Goal: Book appointment/travel/reservation

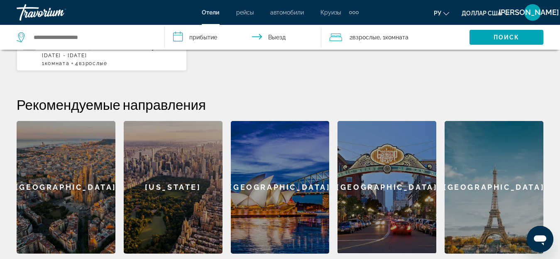
scroll to position [166, 0]
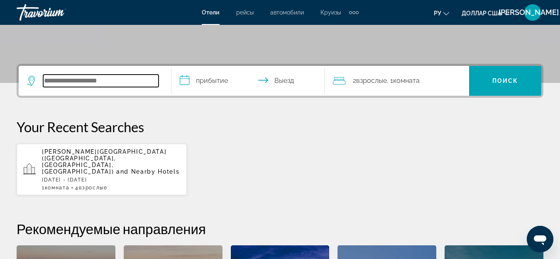
click at [130, 81] on input "Виджет поиска" at bounding box center [100, 81] width 115 height 12
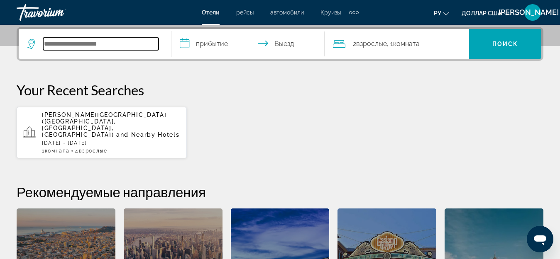
click at [123, 41] on input "Виджет поиска" at bounding box center [100, 44] width 115 height 12
type input "*"
click at [186, 43] on input "**********" at bounding box center [249, 45] width 156 height 32
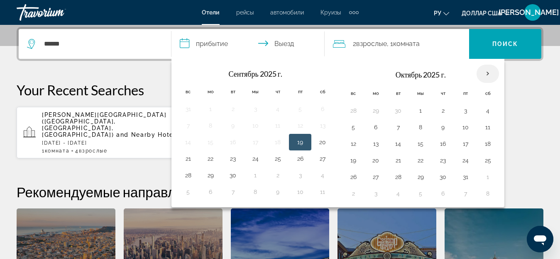
click at [487, 72] on th "В следующем месяце" at bounding box center [488, 74] width 22 height 18
click at [490, 72] on th "В следующем месяце" at bounding box center [488, 74] width 22 height 18
click at [487, 73] on th "В следующем месяце" at bounding box center [488, 74] width 22 height 18
click at [486, 73] on th "В следующем месяце" at bounding box center [488, 74] width 22 height 18
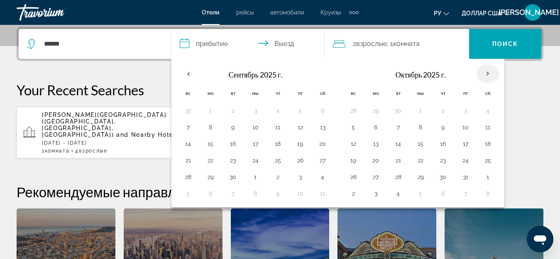
click at [486, 74] on th "В следующем месяце" at bounding box center [488, 74] width 22 height 18
click at [488, 71] on th "В следующем месяце" at bounding box center [488, 74] width 22 height 18
click at [218, 42] on input "**********" at bounding box center [249, 45] width 156 height 32
click at [486, 73] on th "В следующем месяце" at bounding box center [488, 74] width 22 height 18
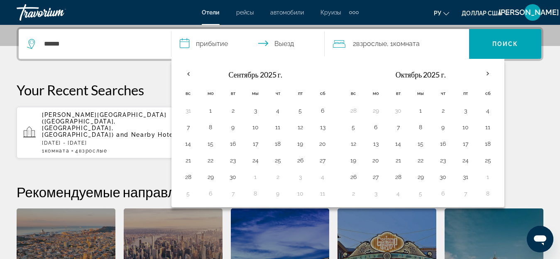
click at [433, 75] on font "Октябрь 2025 г." at bounding box center [421, 74] width 50 height 9
drag, startPoint x: 433, startPoint y: 76, endPoint x: 482, endPoint y: 76, distance: 49.4
click at [445, 76] on font "Октябрь 2025 г." at bounding box center [421, 74] width 50 height 9
click at [489, 73] on th "В следующем месяце" at bounding box center [488, 74] width 22 height 18
click at [487, 72] on th "В следующем месяце" at bounding box center [488, 74] width 22 height 18
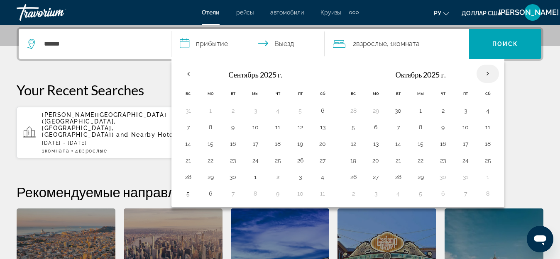
click at [487, 72] on th "В следующем месяце" at bounding box center [488, 74] width 22 height 18
click at [533, 121] on div "Medina Inn (Medina, NY, US) and Nearby Hotels Sat, 22 Nov - Sun, 23 Nov 1 Комна…" at bounding box center [280, 133] width 527 height 52
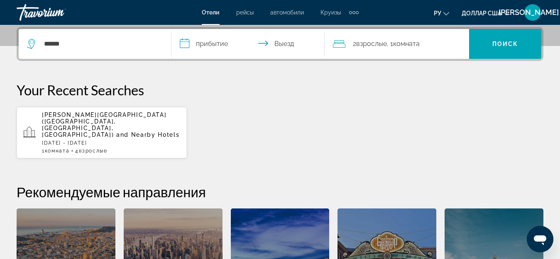
click at [280, 44] on input "**********" at bounding box center [249, 45] width 156 height 32
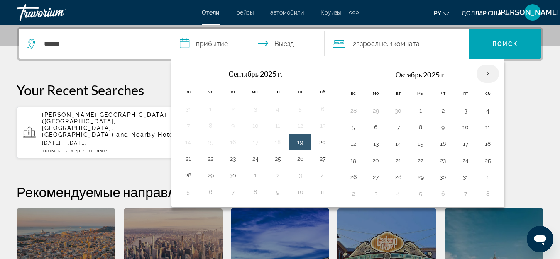
click at [489, 74] on th "В следующем месяце" at bounding box center [488, 74] width 22 height 18
click at [222, 39] on input "**********" at bounding box center [249, 45] width 156 height 32
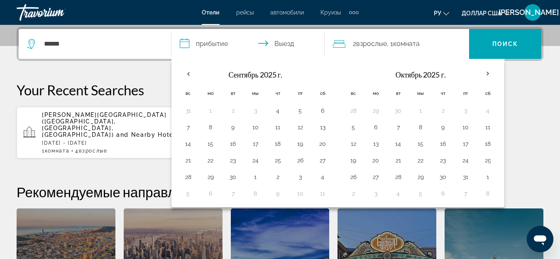
click at [218, 43] on input "**********" at bounding box center [249, 45] width 156 height 32
click at [534, 113] on div "Medina Inn (Medina, NY, US) and Nearby Hotels Sat, 22 Nov - Sun, 23 Nov 1 Комна…" at bounding box center [280, 133] width 527 height 52
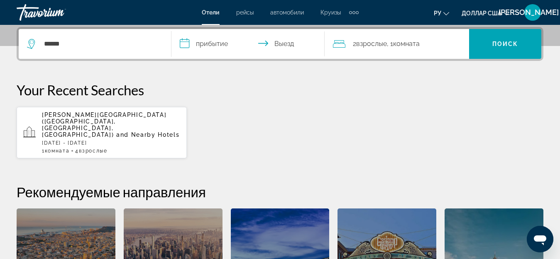
click at [31, 42] on icon "Виджет поиска" at bounding box center [32, 44] width 10 height 10
click at [30, 43] on icon "Виджет поиска" at bounding box center [32, 44] width 10 height 10
click at [31, 43] on icon "Виджет поиска" at bounding box center [32, 44] width 10 height 10
click at [67, 48] on input "******" at bounding box center [100, 44] width 115 height 12
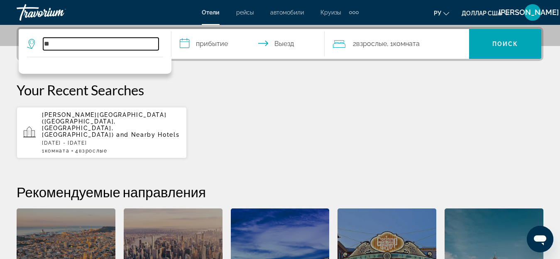
type input "*"
drag, startPoint x: 244, startPoint y: 97, endPoint x: 254, endPoint y: 95, distance: 9.7
click at [245, 97] on p "Your Recent Searches" at bounding box center [280, 90] width 527 height 17
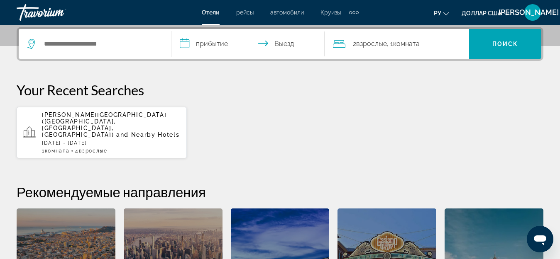
click at [444, 13] on icon "Изменить язык" at bounding box center [446, 14] width 6 height 6
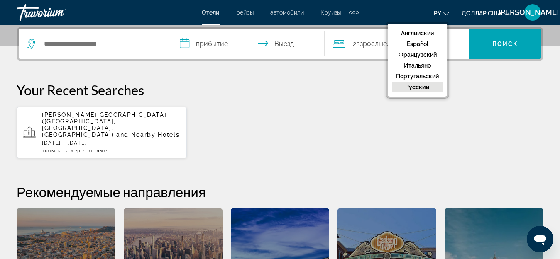
click at [479, 100] on div "Your Recent Searches Medina Inn (Medina, NY, US) and Nearby Hotels Sat, 22 Nov …" at bounding box center [280, 120] width 527 height 77
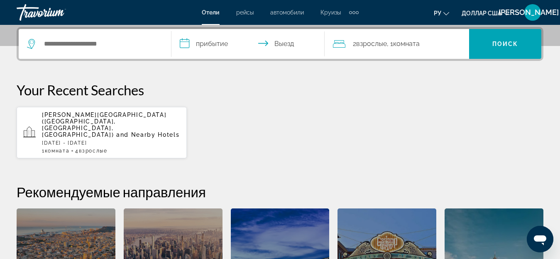
click at [352, 13] on div "Дополнительные элементы навигации" at bounding box center [353, 12] width 3 height 3
click at [266, 92] on p "Your Recent Searches" at bounding box center [280, 90] width 527 height 17
click at [123, 49] on input "Виджет поиска" at bounding box center [100, 44] width 115 height 12
click at [32, 42] on icon "Виджет поиска" at bounding box center [32, 44] width 10 height 10
click at [94, 115] on span "[PERSON_NAME][GEOGRAPHIC_DATA] ([GEOGRAPHIC_DATA], [GEOGRAPHIC_DATA], [GEOGRAPH…" at bounding box center [104, 125] width 125 height 27
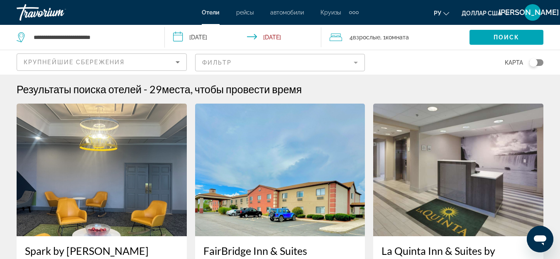
click at [22, 37] on icon "Search widget" at bounding box center [22, 37] width 10 height 10
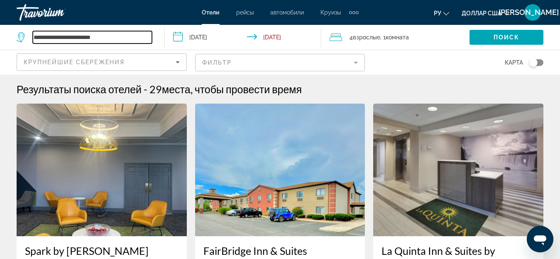
click at [140, 40] on input "**********" at bounding box center [92, 37] width 119 height 12
type input "*"
type input "*****"
click at [147, 41] on input "*****" at bounding box center [92, 37] width 119 height 12
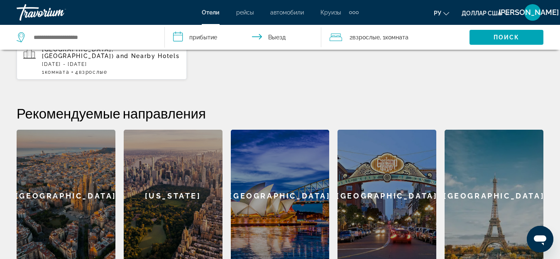
scroll to position [374, 0]
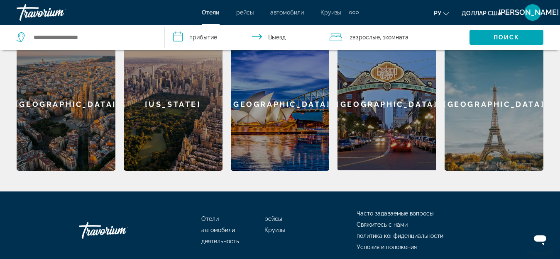
click at [336, 36] on icon "Путешественники: 2 взрослых, 0 детей" at bounding box center [336, 37] width 12 height 10
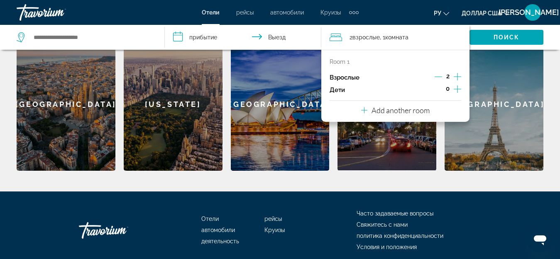
click at [455, 75] on icon "Increment adults" at bounding box center [457, 77] width 7 height 10
click at [455, 76] on icon "Increment adults" at bounding box center [457, 77] width 7 height 10
click at [456, 86] on icon "Increment children" at bounding box center [457, 89] width 7 height 10
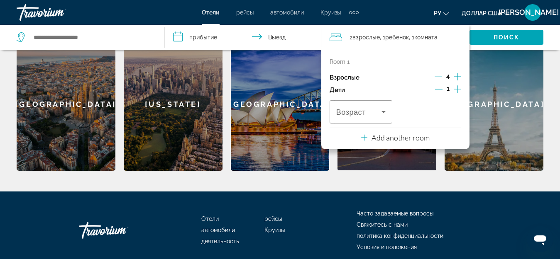
click at [457, 73] on icon "Increment adults" at bounding box center [457, 77] width 7 height 10
click at [381, 112] on icon "Travelers: 5 adults, 1 child" at bounding box center [384, 112] width 10 height 10
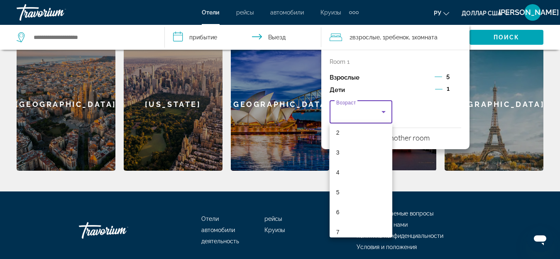
scroll to position [94, 0]
click at [335, 162] on mat-option "6" at bounding box center [361, 163] width 63 height 20
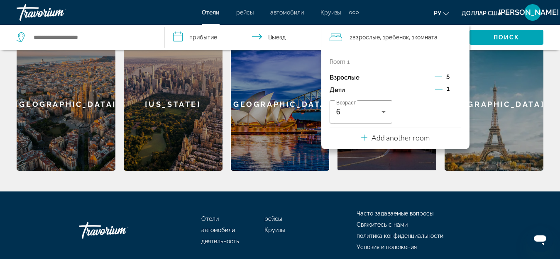
click at [408, 141] on p "Add another room" at bounding box center [401, 137] width 58 height 9
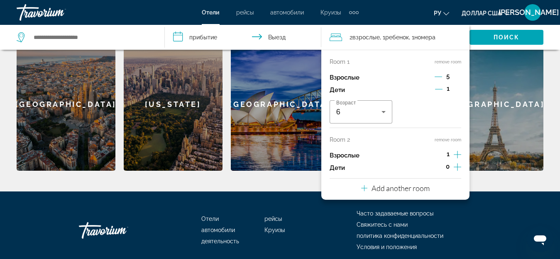
click at [449, 139] on button "remove room" at bounding box center [448, 139] width 27 height 5
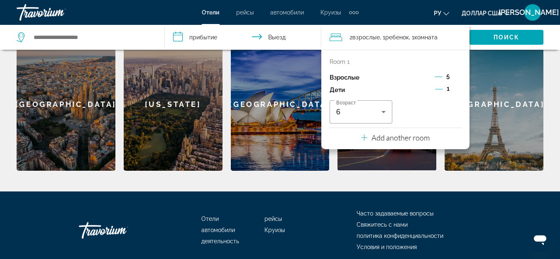
click at [408, 139] on p "Add another room" at bounding box center [401, 137] width 58 height 9
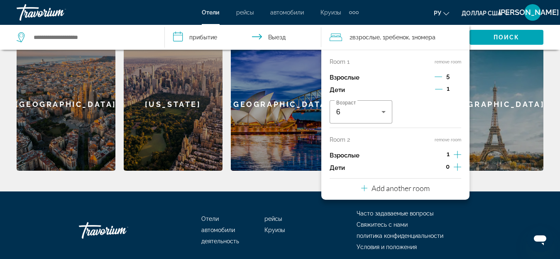
click at [447, 139] on button "remove room" at bounding box center [448, 139] width 27 height 5
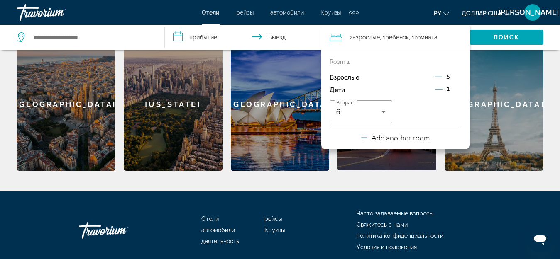
click at [412, 77] on div "Взрослые 5" at bounding box center [396, 77] width 132 height 12
click at [364, 37] on font "Взрослые" at bounding box center [365, 37] width 27 height 7
click at [358, 77] on p "Взрослые" at bounding box center [345, 77] width 30 height 7
click at [414, 91] on div "Дети 1" at bounding box center [396, 90] width 132 height 12
click at [447, 121] on div "Возраст 6" at bounding box center [396, 111] width 132 height 23
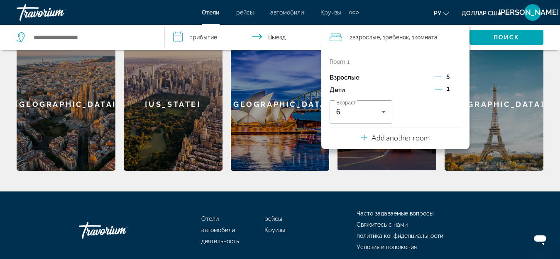
click at [447, 121] on div "Возраст 6" at bounding box center [396, 111] width 132 height 23
click at [304, 32] on input "**********" at bounding box center [245, 38] width 160 height 27
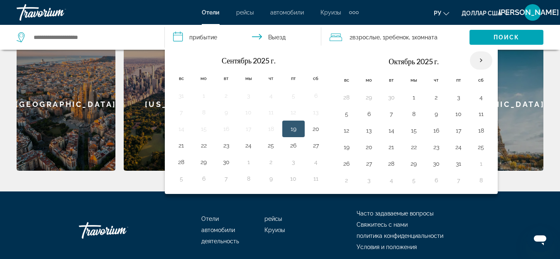
click at [478, 60] on th "В следующем месяце" at bounding box center [481, 60] width 22 height 18
click at [480, 60] on th "В следующем месяце" at bounding box center [481, 60] width 22 height 18
click at [204, 36] on input "**********" at bounding box center [245, 38] width 160 height 27
click at [115, 15] on div "Отели рейсы автомобили Круизы деятельность Отели рейсы автомобили Круизы деятел…" at bounding box center [280, 13] width 560 height 22
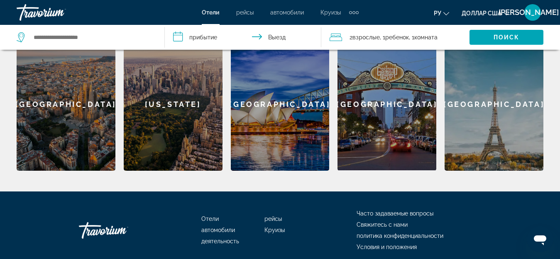
scroll to position [394, 0]
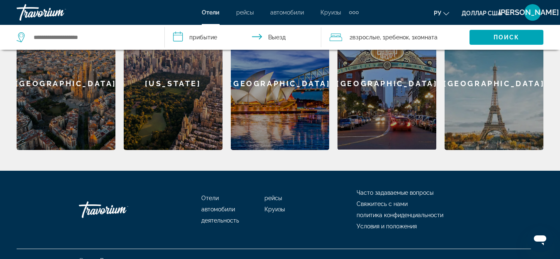
click at [393, 190] on font "Часто задаваемые вопросы" at bounding box center [395, 193] width 77 height 7
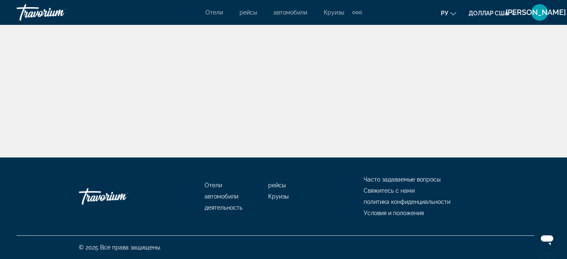
click at [396, 180] on font "Часто задаваемые вопросы" at bounding box center [402, 179] width 77 height 7
